Goal: Transaction & Acquisition: Download file/media

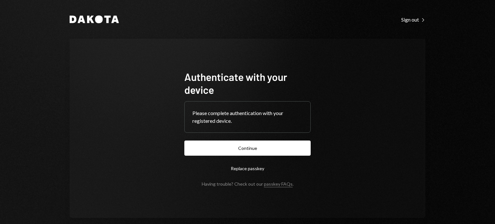
drag, startPoint x: 284, startPoint y: 149, endPoint x: 291, endPoint y: 150, distance: 7.0
click at [285, 149] on button "Continue" at bounding box center [247, 148] width 126 height 15
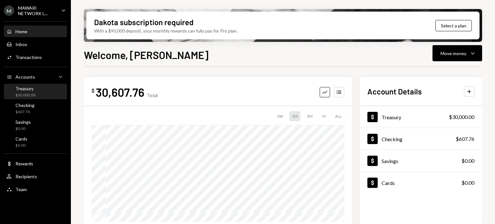
click at [26, 90] on div "Treasury" at bounding box center [25, 88] width 20 height 5
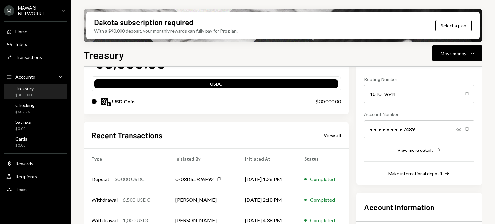
scroll to position [97, 0]
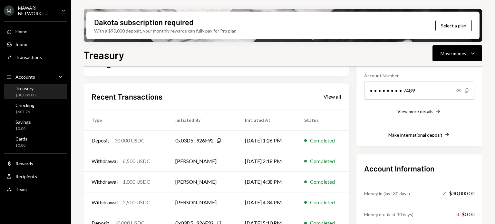
click at [62, 13] on icon "Caret Down" at bounding box center [63, 10] width 7 height 7
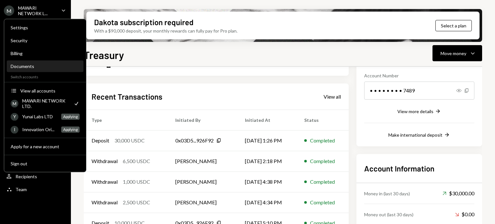
drag, startPoint x: 12, startPoint y: 67, endPoint x: 19, endPoint y: 67, distance: 7.1
click at [13, 67] on div "Documents" at bounding box center [45, 65] width 69 height 5
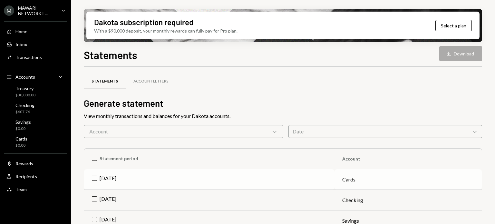
drag, startPoint x: 95, startPoint y: 176, endPoint x: 104, endPoint y: 172, distance: 10.5
click at [95, 176] on td "[DATE]" at bounding box center [209, 179] width 250 height 21
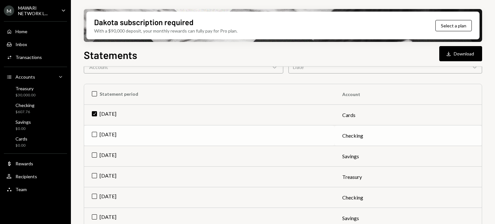
click at [96, 135] on td "[DATE]" at bounding box center [209, 135] width 250 height 21
click at [96, 154] on td "[DATE]" at bounding box center [209, 156] width 250 height 21
click at [95, 174] on td "[DATE]" at bounding box center [209, 177] width 250 height 21
click at [472, 53] on button "Download Download (4)" at bounding box center [457, 53] width 49 height 15
